Goal: Find specific page/section: Find specific page/section

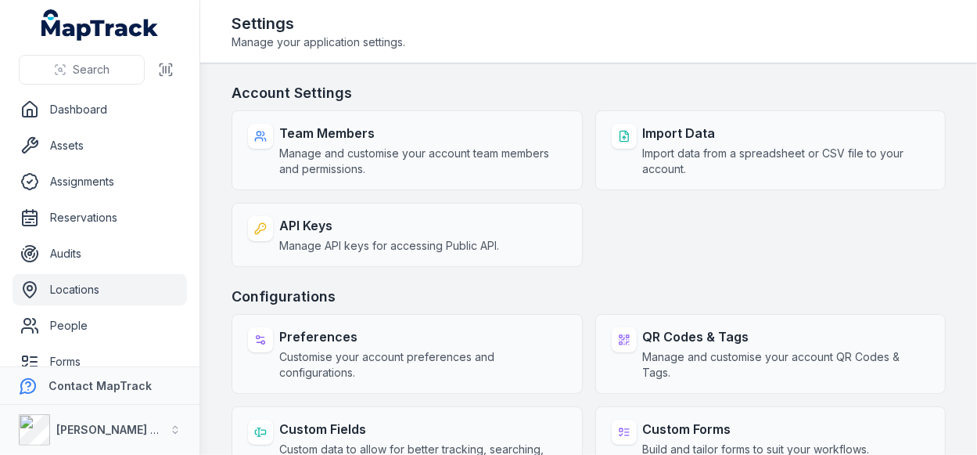
click at [74, 296] on link "Locations" at bounding box center [100, 289] width 174 height 31
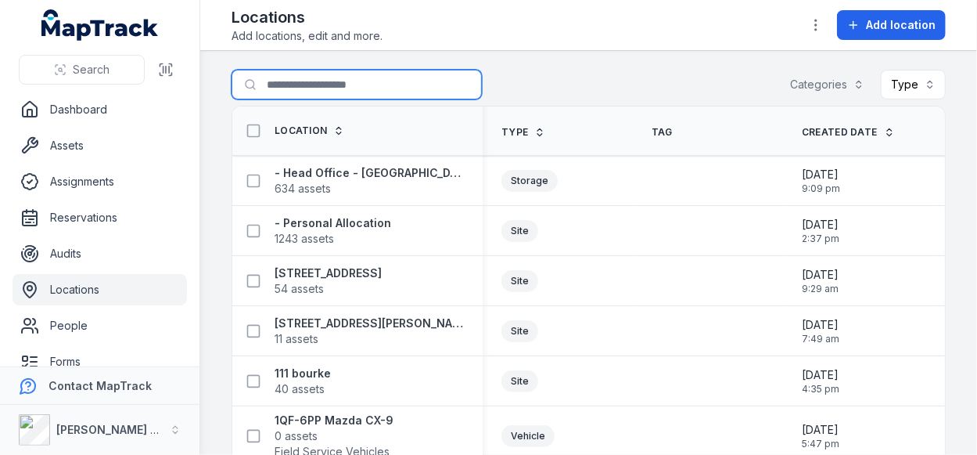
click at [294, 85] on input "Search for locations" at bounding box center [357, 85] width 250 height 30
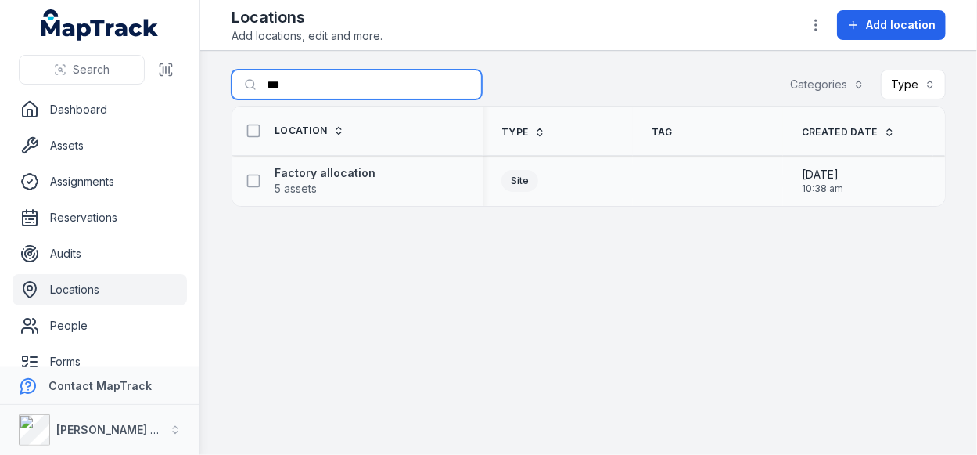
type input "***"
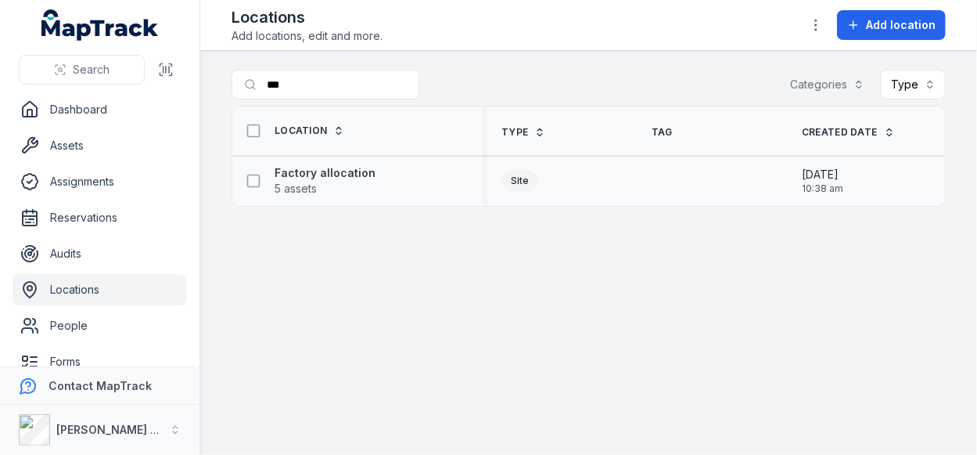
click at [308, 160] on div "Factory allocation 5 assets" at bounding box center [357, 181] width 250 height 44
click at [312, 166] on strong "Factory allocation" at bounding box center [325, 173] width 101 height 16
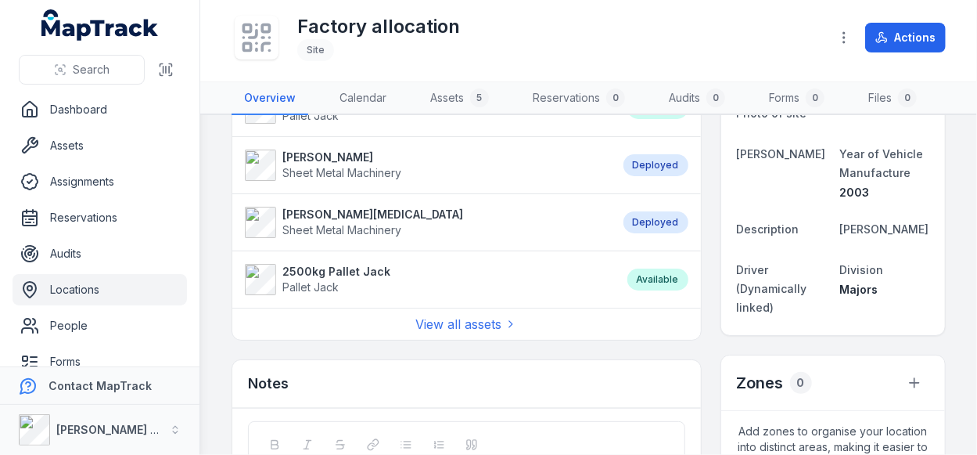
scroll to position [156, 0]
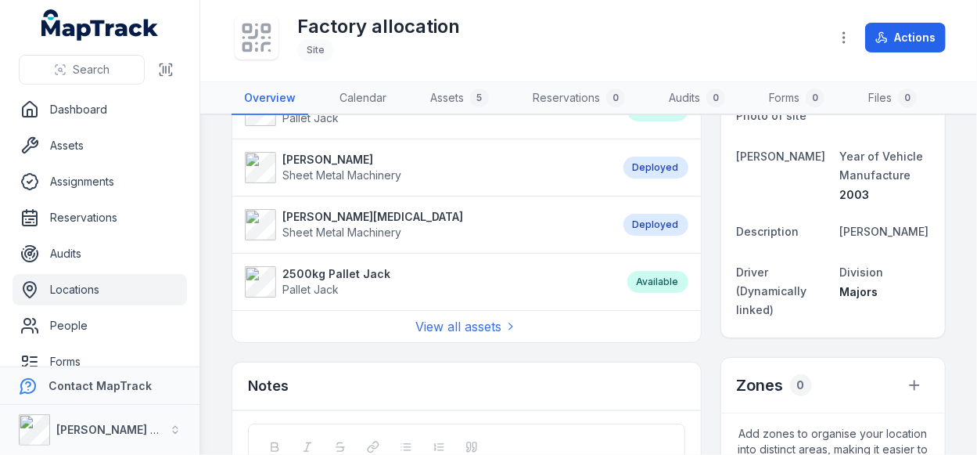
click at [300, 274] on strong "2500kg Pallet Jack" at bounding box center [336, 274] width 108 height 16
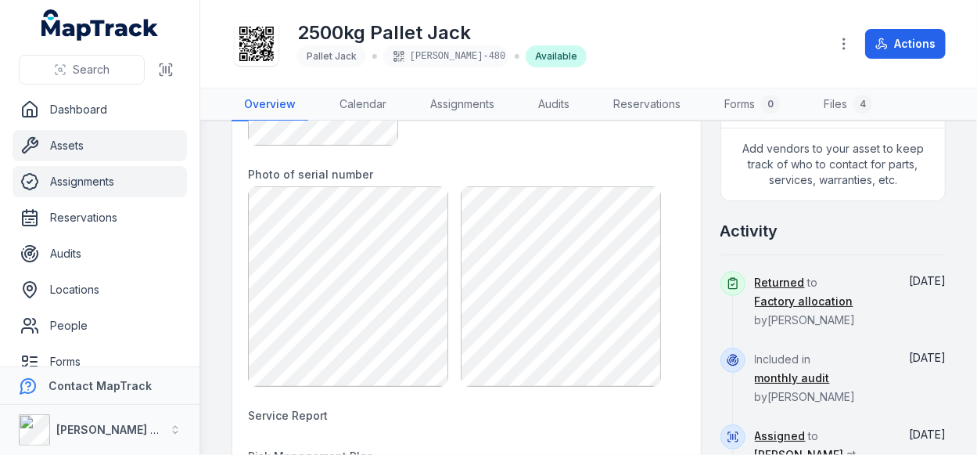
scroll to position [469, 0]
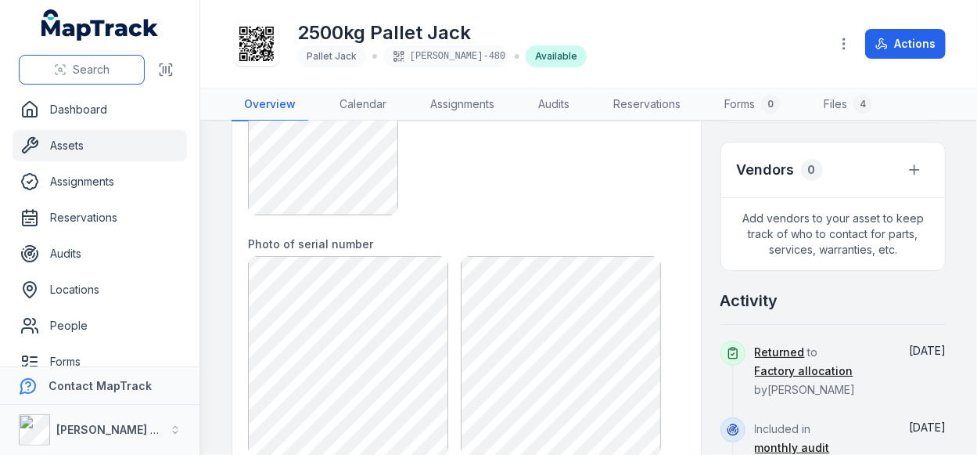
click at [89, 70] on span "Search" at bounding box center [91, 70] width 37 height 16
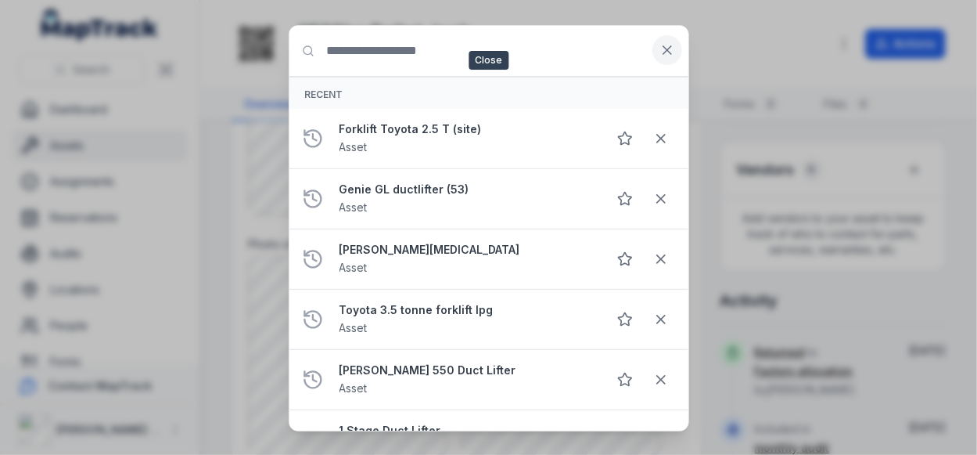
click at [665, 60] on button at bounding box center [668, 50] width 30 height 30
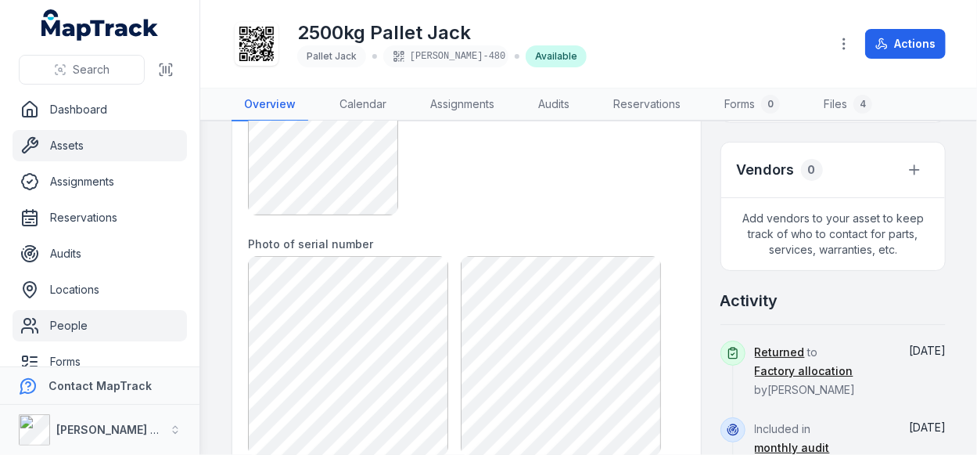
click at [74, 312] on link "People" at bounding box center [100, 325] width 174 height 31
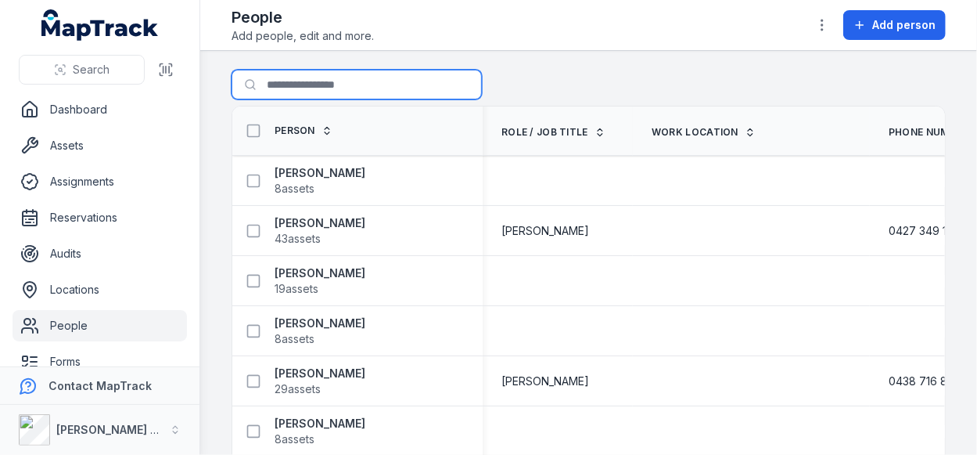
click at [338, 94] on input "Search for people" at bounding box center [357, 85] width 250 height 30
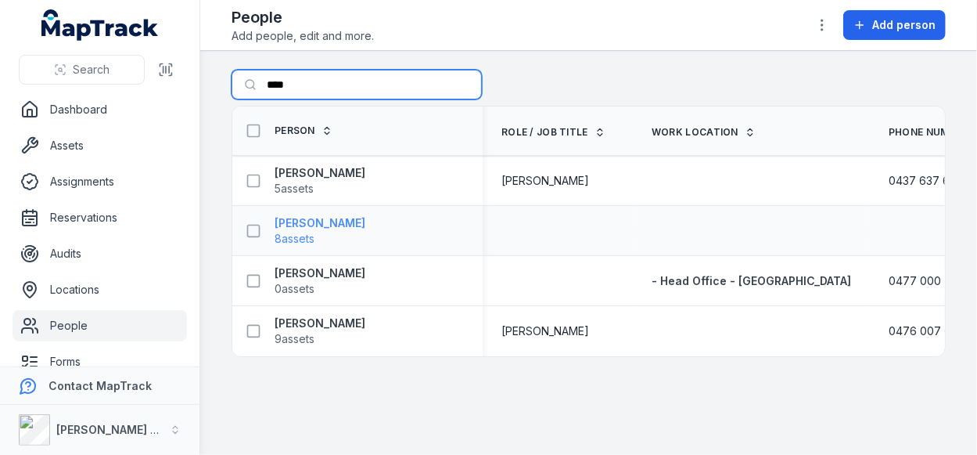
type input "****"
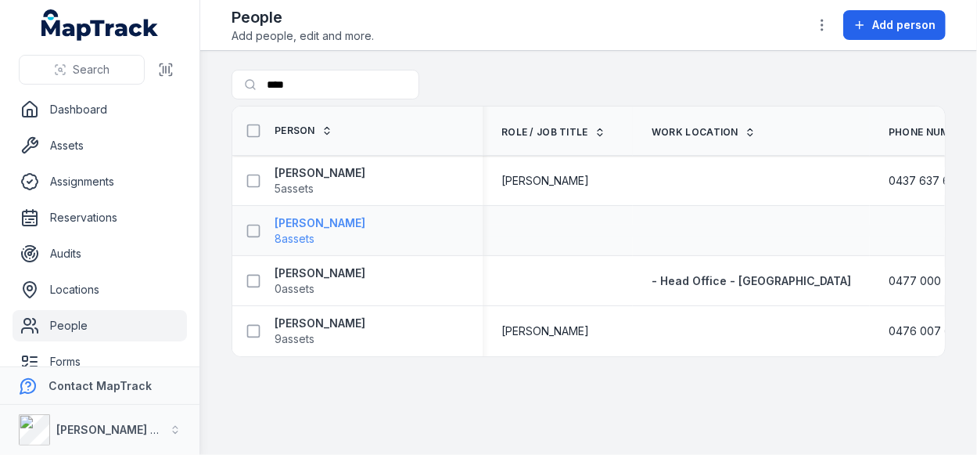
click at [320, 222] on strong "[PERSON_NAME]" at bounding box center [320, 223] width 91 height 16
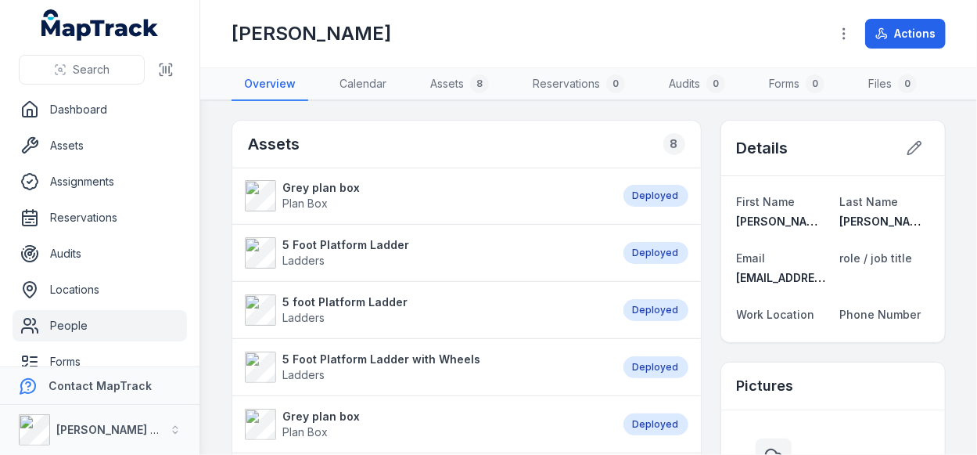
click at [327, 187] on strong "Grey plan box" at bounding box center [320, 188] width 77 height 16
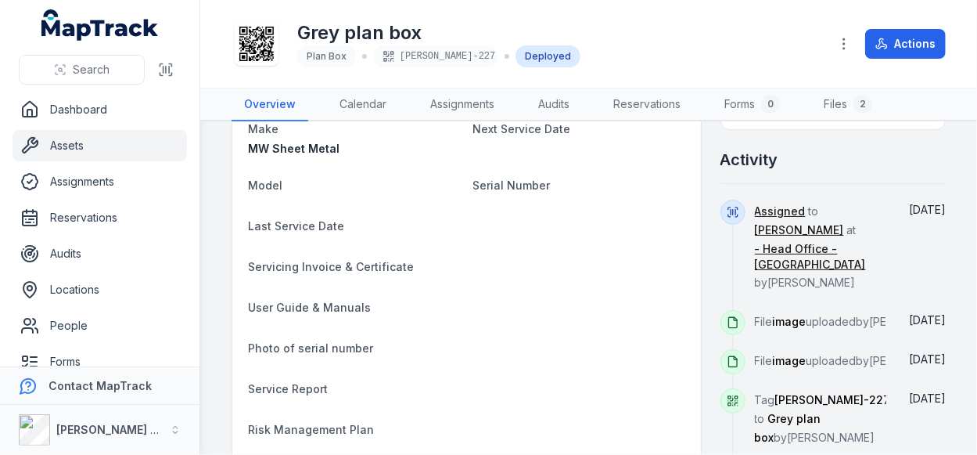
scroll to position [548, 0]
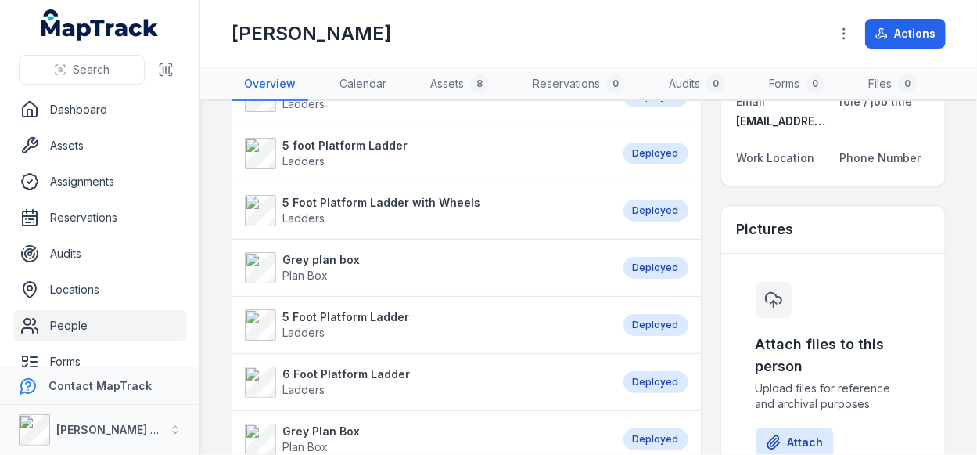
scroll to position [156, 0]
click at [405, 196] on strong "5 Foot Platform Ladder with Wheels" at bounding box center [381, 203] width 198 height 16
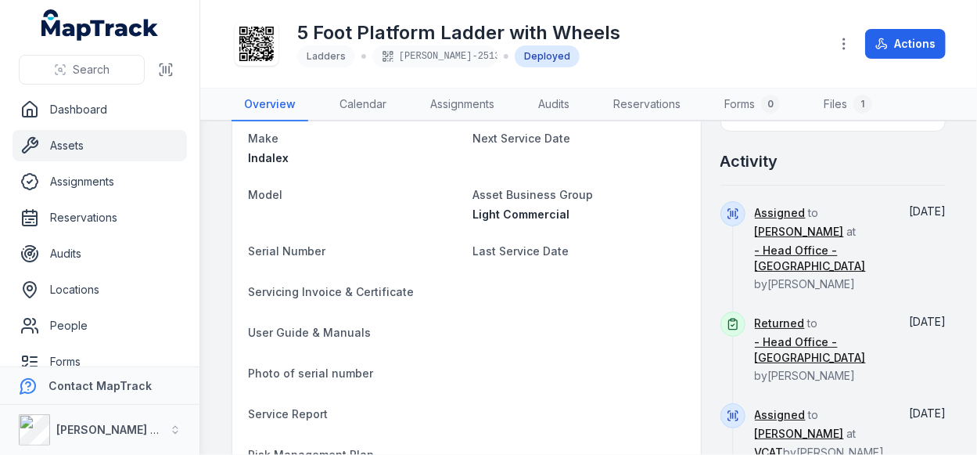
scroll to position [626, 0]
